Goal: Information Seeking & Learning: Learn about a topic

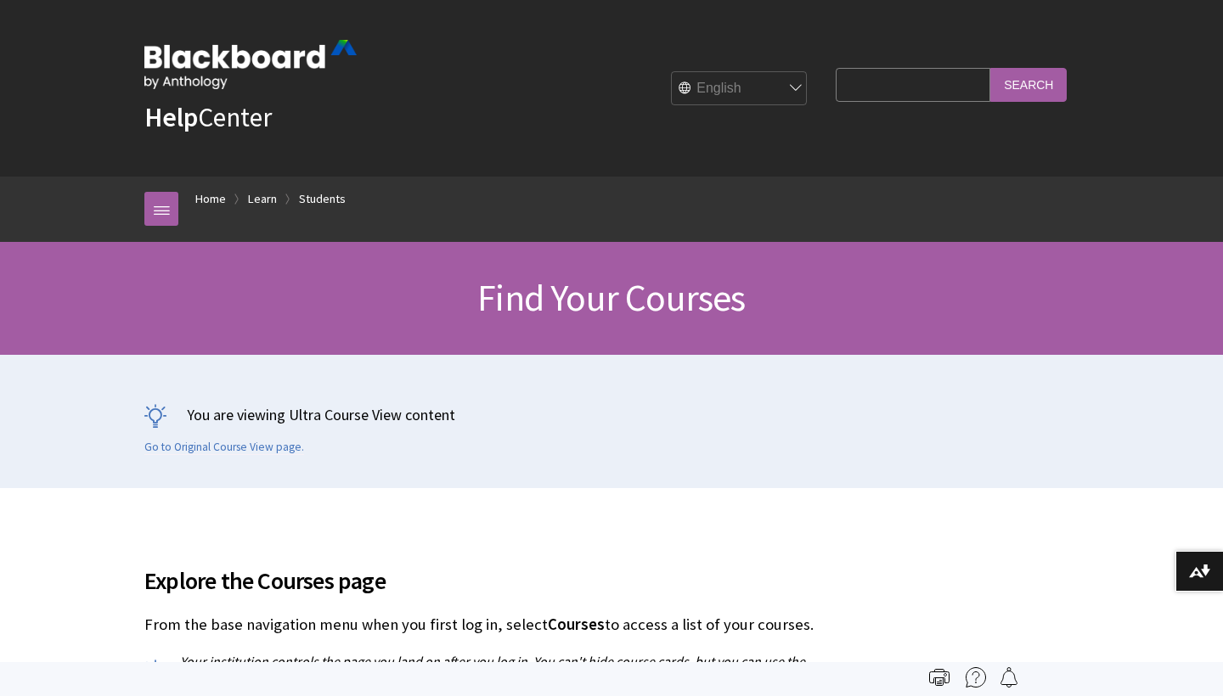
scroll to position [1794, 0]
type input "debug"
click at [1029, 84] on input "Search" at bounding box center [1028, 84] width 76 height 33
click at [1021, 82] on input "Search" at bounding box center [1028, 84] width 76 height 33
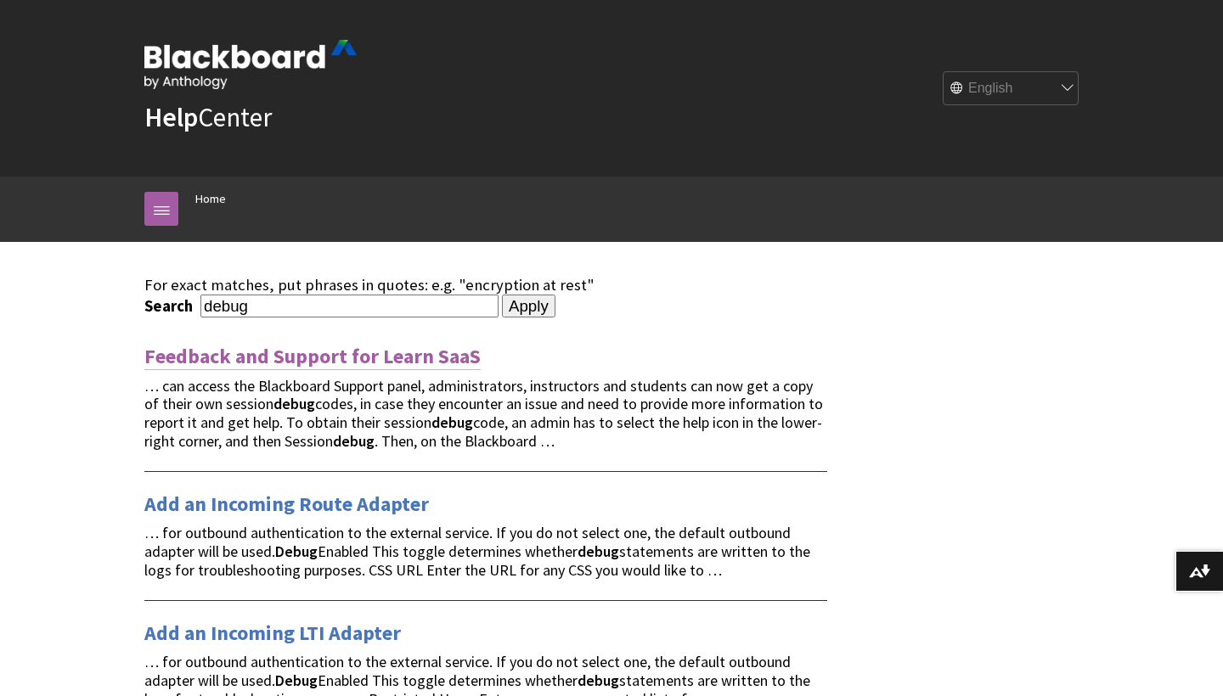
click at [192, 354] on link "Feedback and Support for Learn SaaS" at bounding box center [312, 356] width 336 height 27
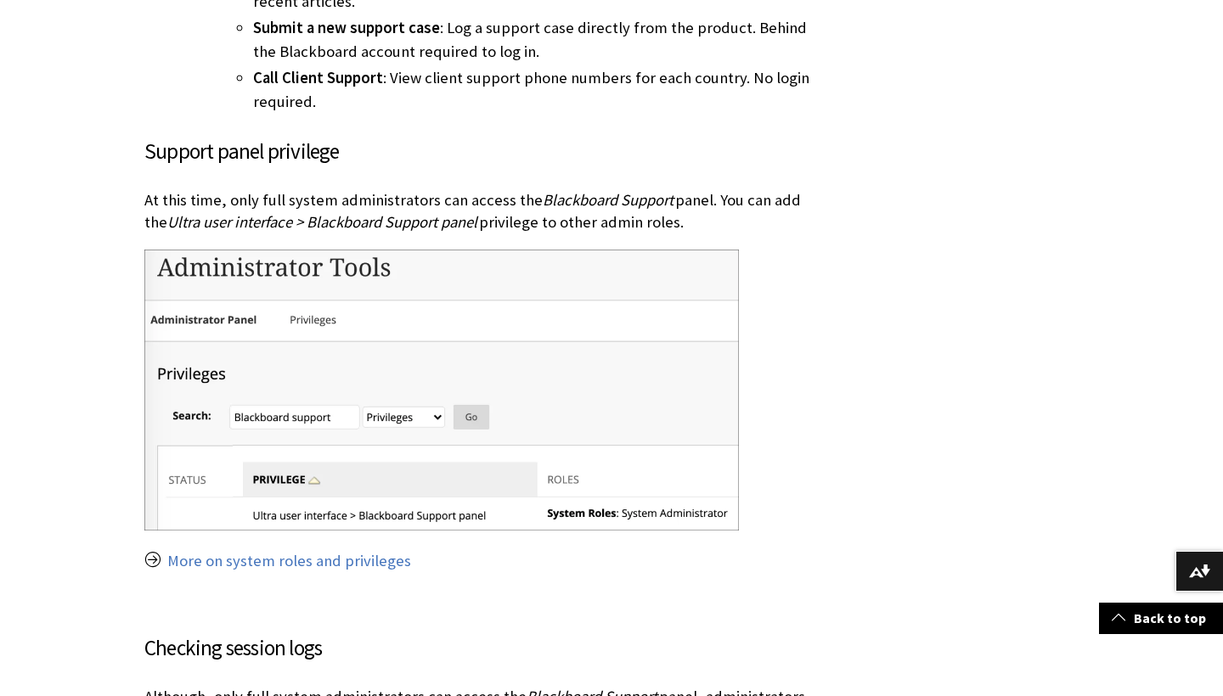
scroll to position [1161, 0]
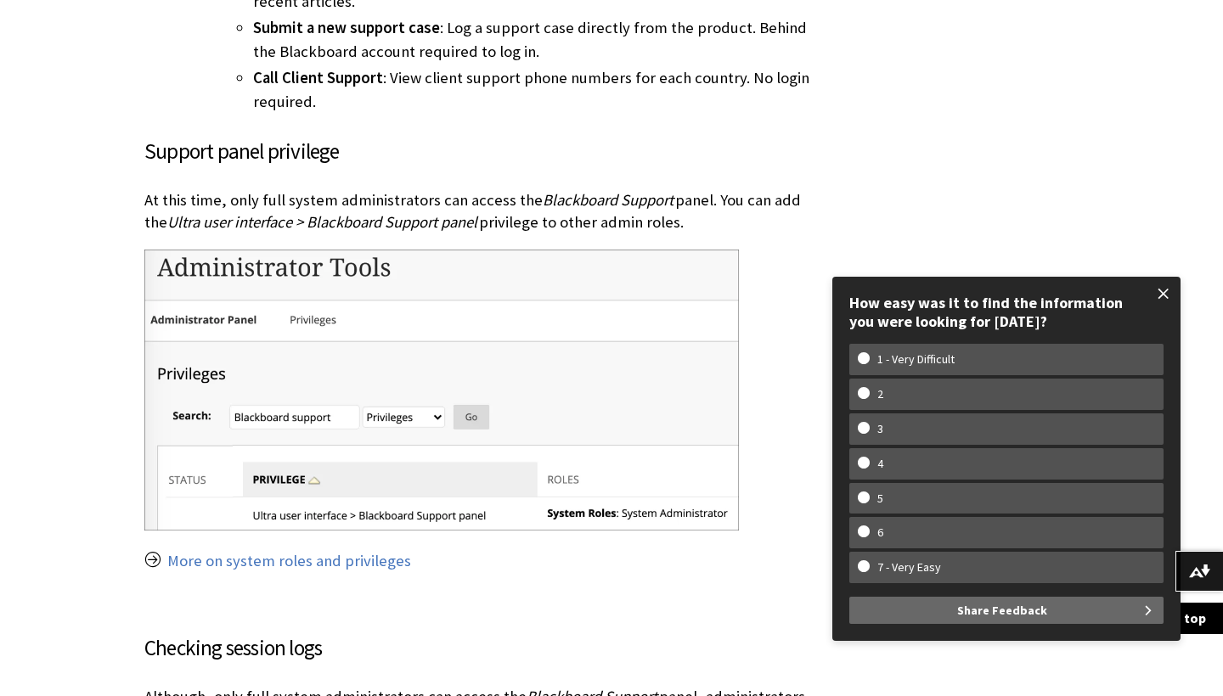
click at [1163, 298] on span at bounding box center [1164, 294] width 36 height 36
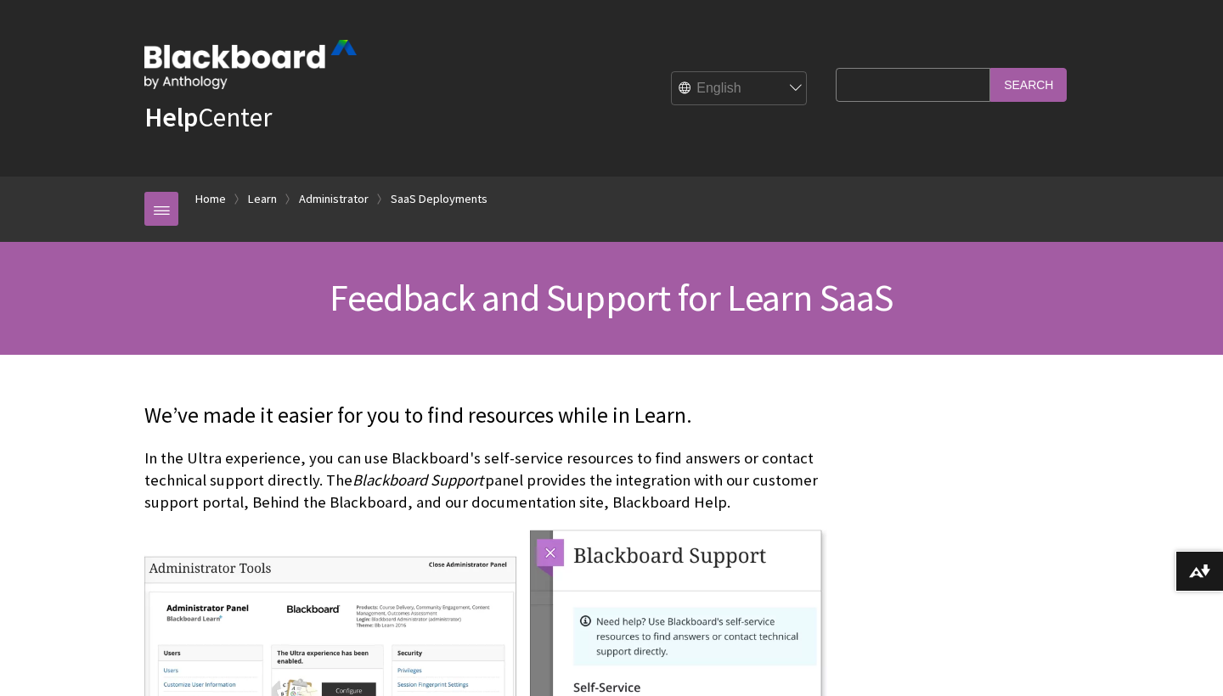
scroll to position [0, 0]
click at [908, 94] on input "Search Query" at bounding box center [913, 84] width 155 height 33
type input "administrator"
click at [1029, 84] on input "Search" at bounding box center [1028, 84] width 76 height 33
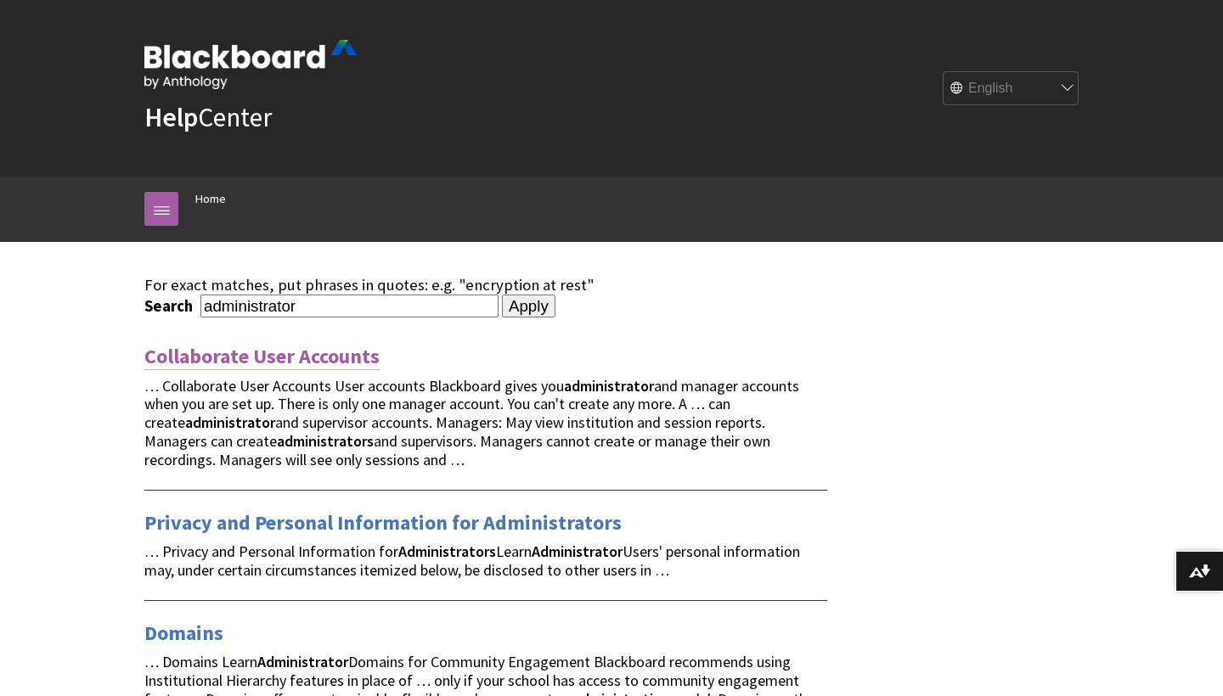
click at [251, 358] on link "Collaborate User Accounts" at bounding box center [261, 356] width 235 height 27
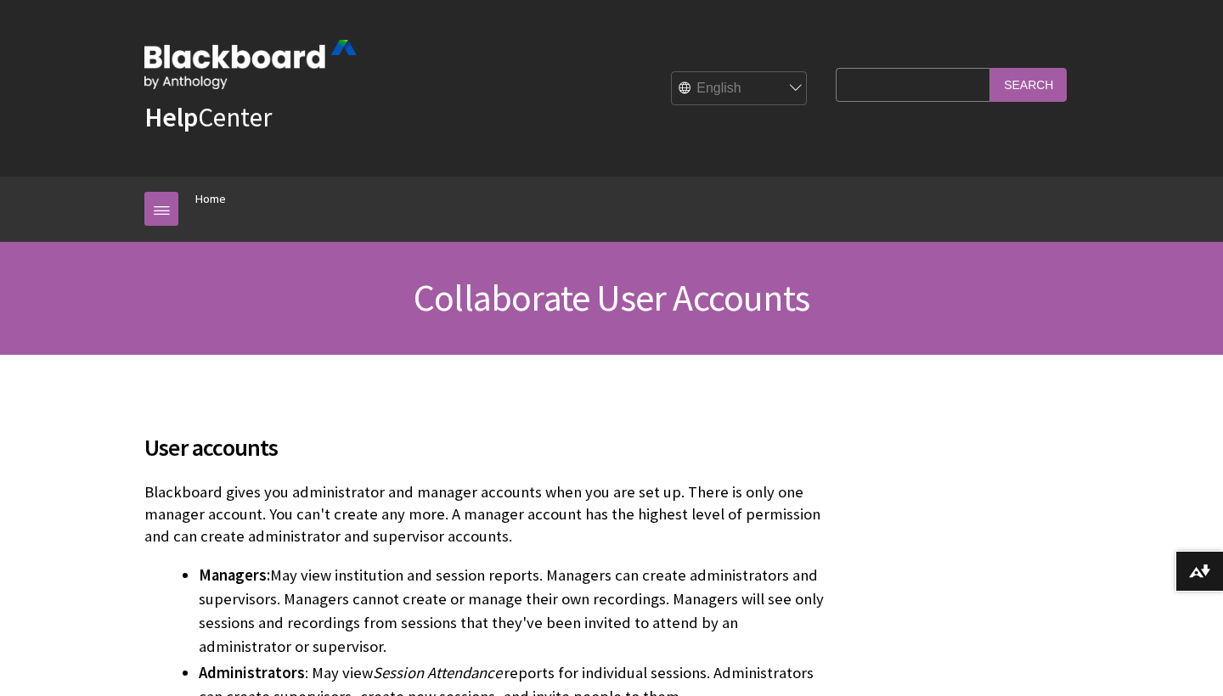
click at [883, 80] on input "Search Query" at bounding box center [913, 84] width 155 height 33
type input "session expired"
click at [1029, 84] on input "Search" at bounding box center [1028, 84] width 76 height 33
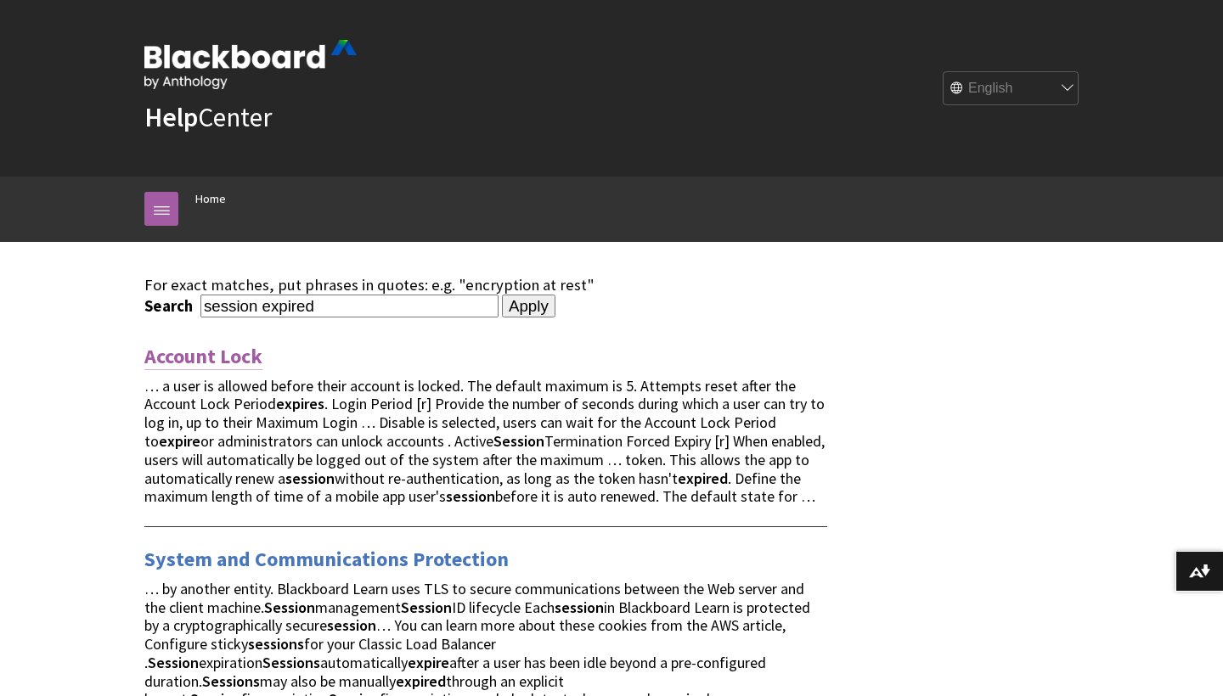
click at [173, 364] on link "Account Lock" at bounding box center [203, 356] width 118 height 27
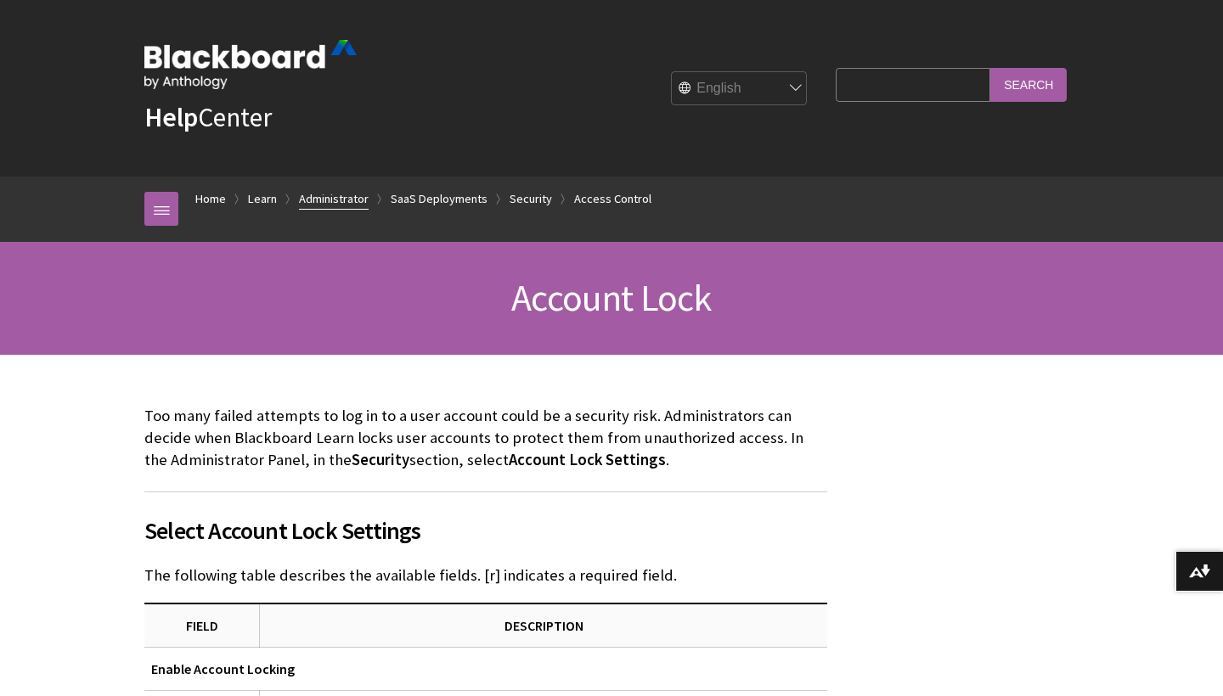
click at [321, 201] on link "Administrator" at bounding box center [334, 199] width 70 height 21
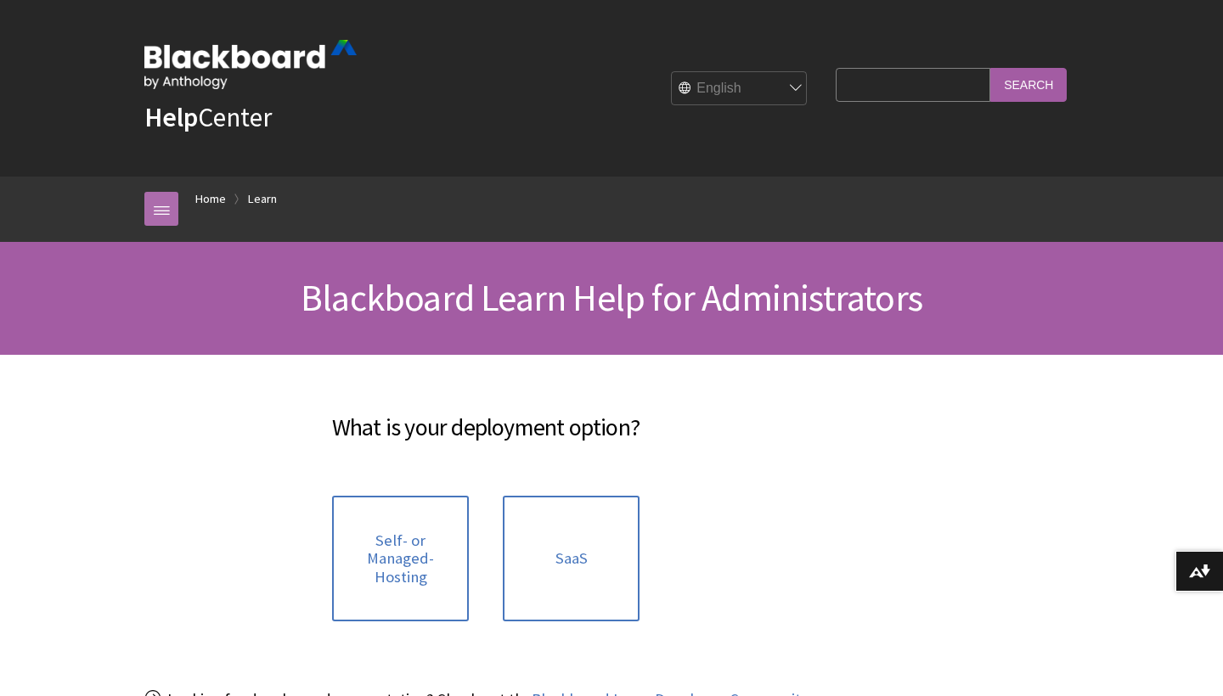
click at [160, 222] on link at bounding box center [161, 209] width 34 height 34
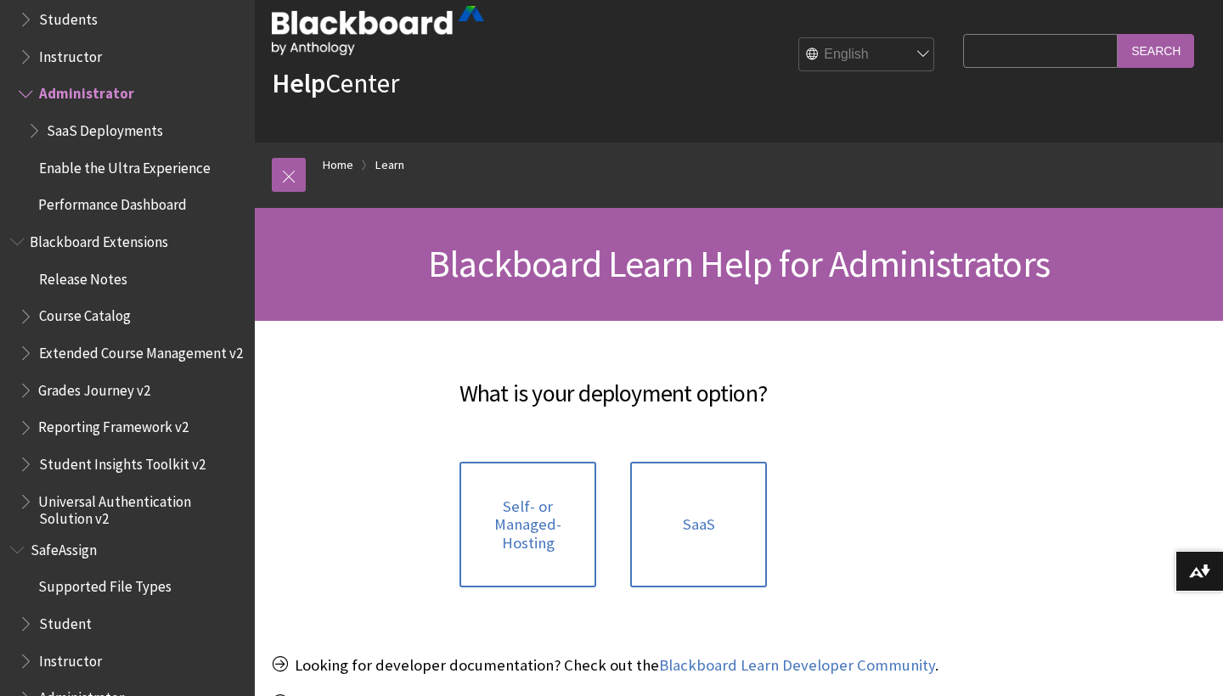
scroll to position [31, 0]
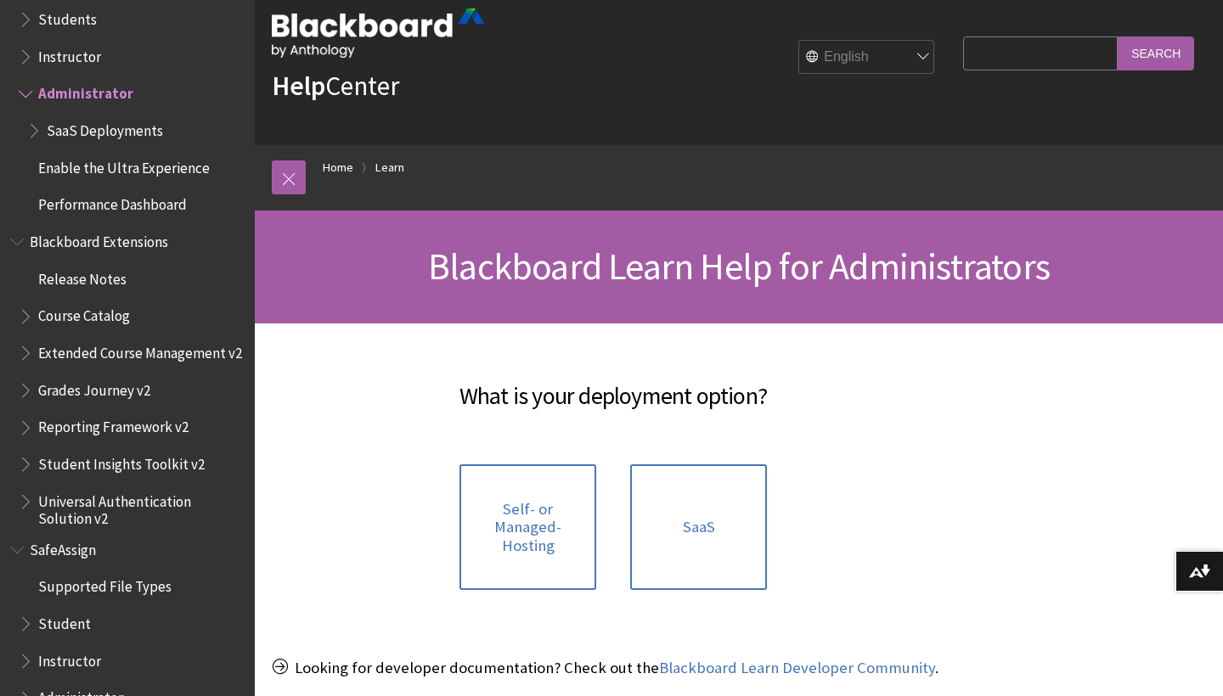
click at [37, 685] on span "Administrator" at bounding box center [132, 699] width 226 height 29
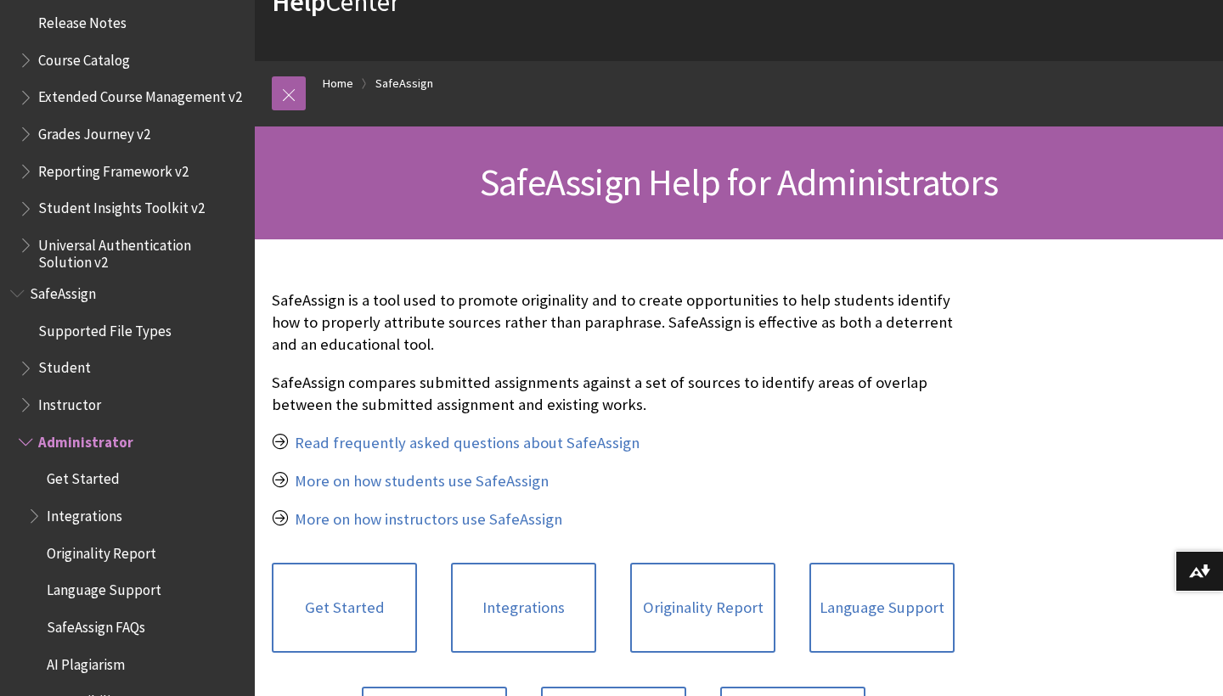
scroll to position [122, 0]
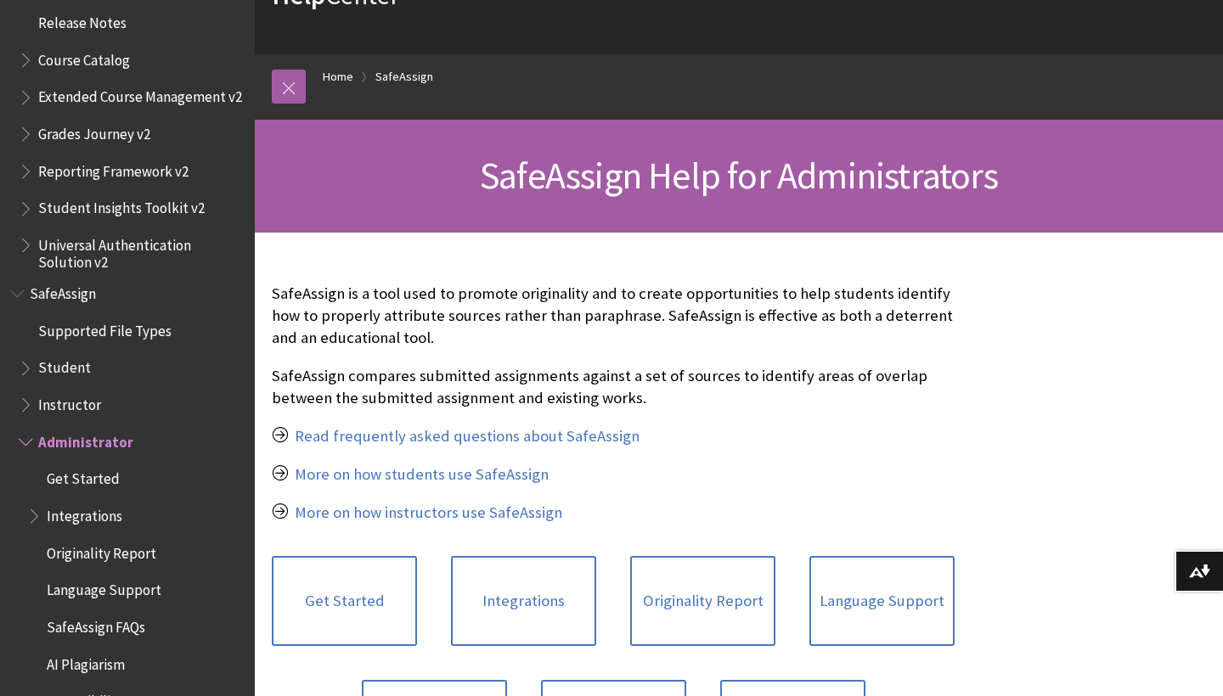
click at [296, 315] on p "SafeAssign is a tool used to promote originality and to create opportunities to…" at bounding box center [613, 316] width 683 height 67
